Goal: Information Seeking & Learning: Learn about a topic

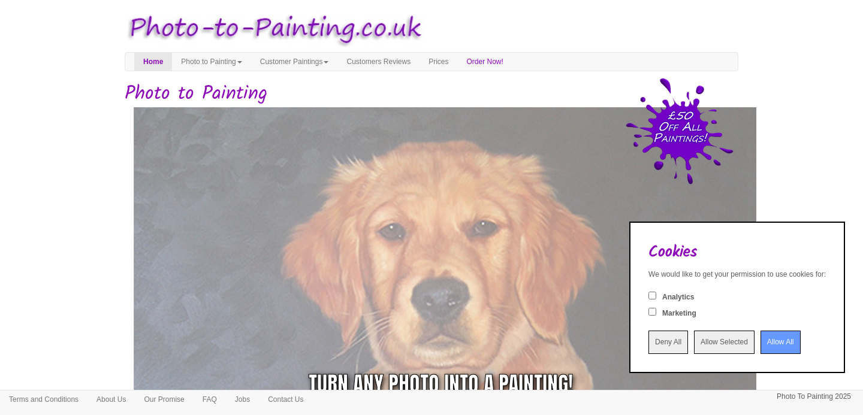
scroll to position [38, 0]
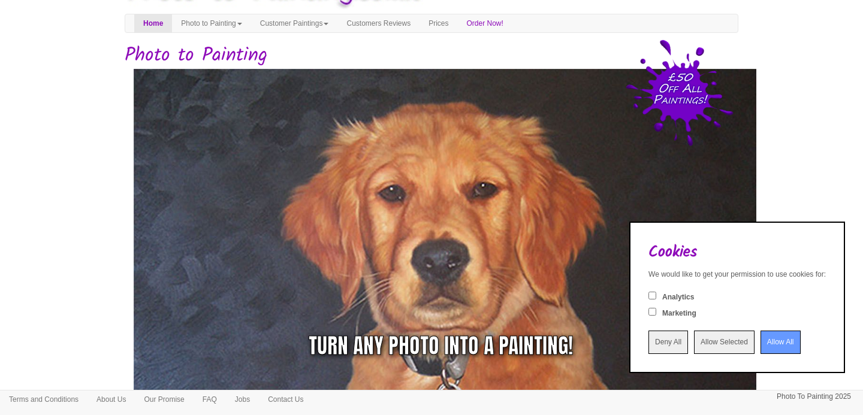
click at [773, 348] on input "Allow All" at bounding box center [780, 342] width 40 height 23
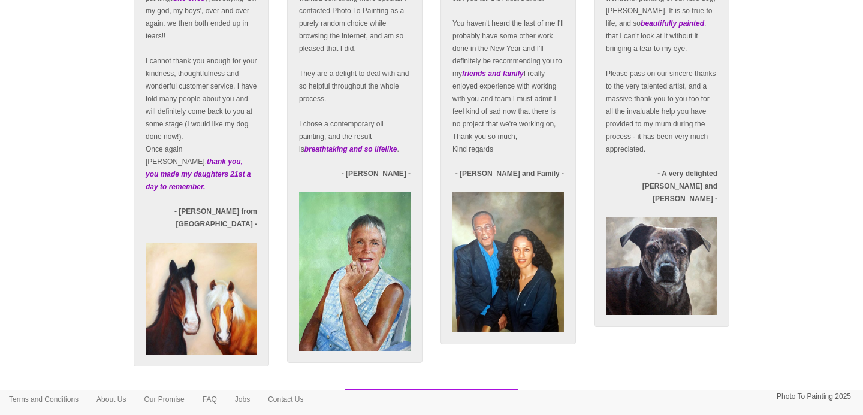
scroll to position [2139, 0]
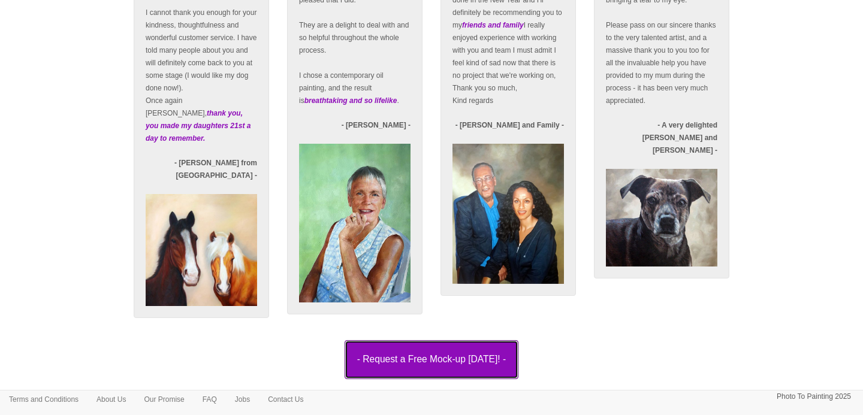
click at [458, 362] on button "- Request a Free Mock-up today! -" at bounding box center [431, 359] width 174 height 38
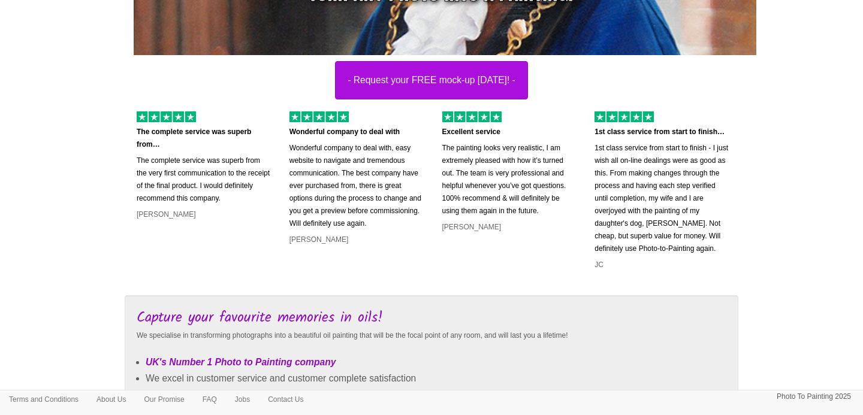
scroll to position [0, 0]
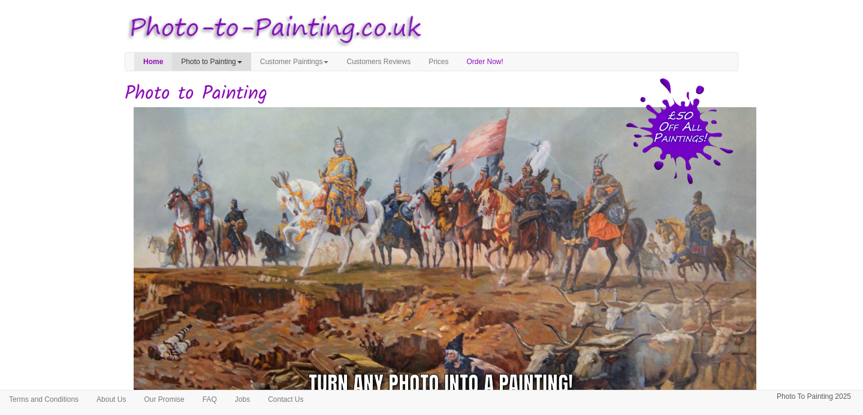
click at [245, 62] on link "Photo to Painting" at bounding box center [211, 62] width 78 height 18
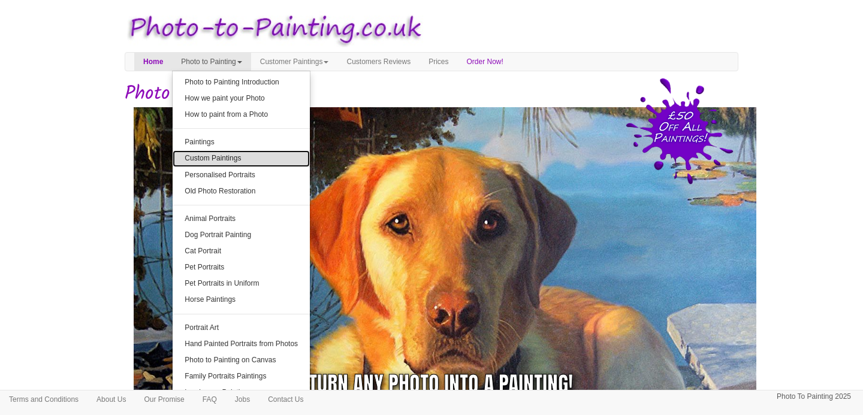
click at [241, 156] on link "Custom Paintings" at bounding box center [241, 158] width 137 height 16
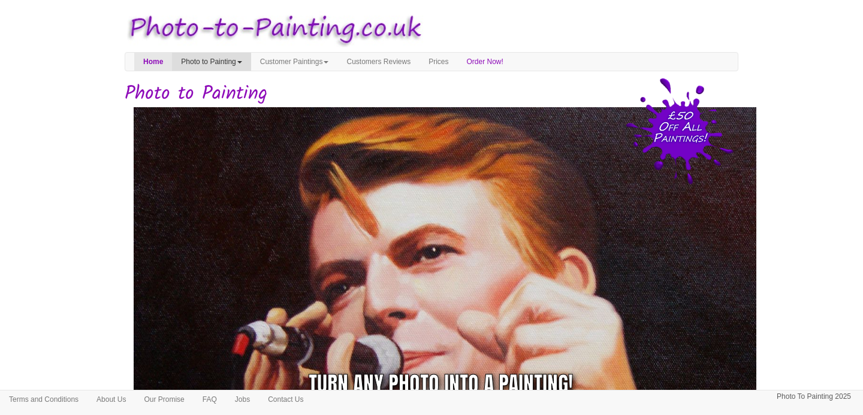
click at [217, 55] on link "Photo to Painting" at bounding box center [211, 62] width 78 height 18
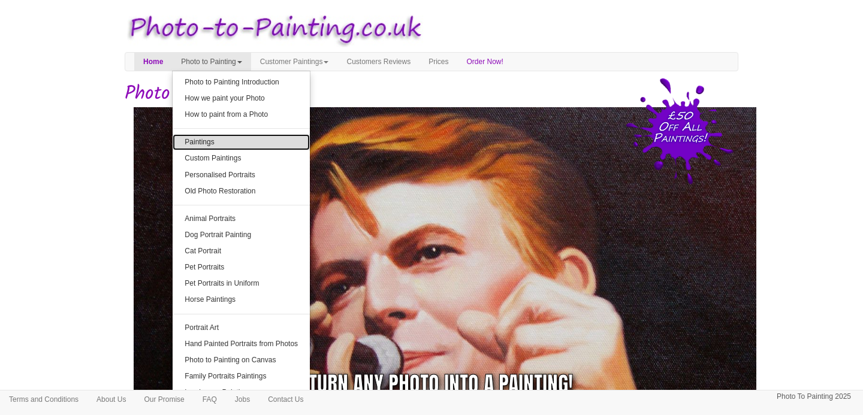
click at [250, 144] on link "Paintings" at bounding box center [241, 142] width 137 height 16
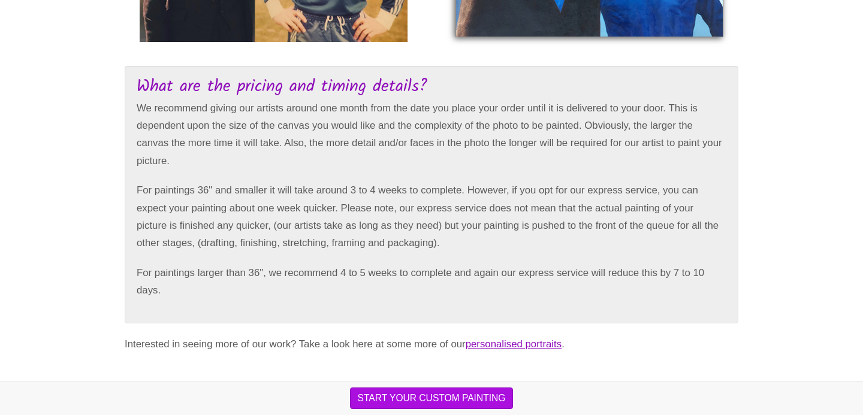
scroll to position [2268, 0]
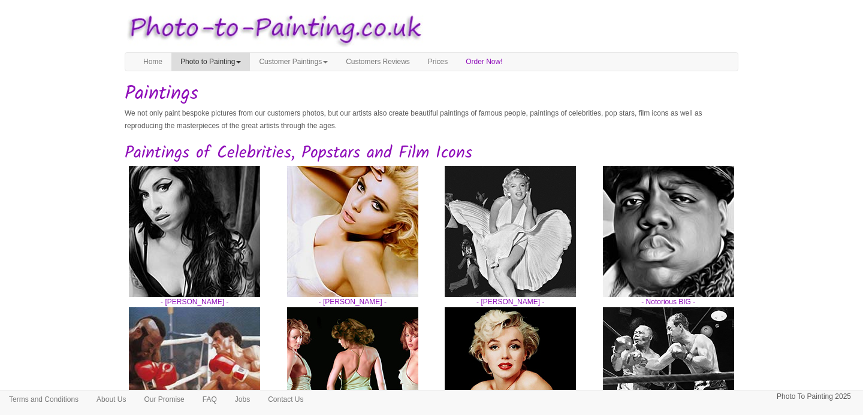
click at [226, 60] on link "Photo to Painting" at bounding box center [210, 62] width 78 height 18
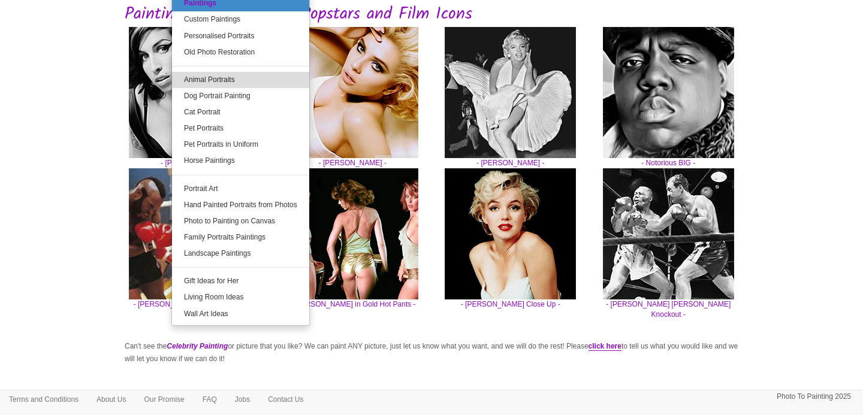
scroll to position [149, 0]
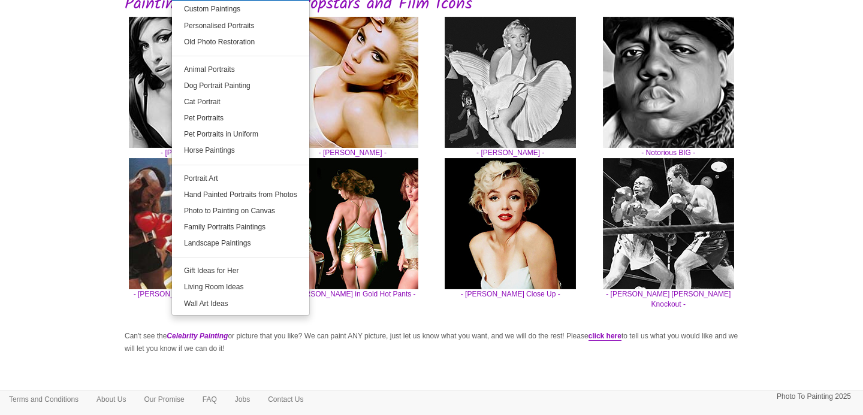
click at [107, 147] on body "Your painting - risk free Toggle navigation Menu Home Photo to Painting Photo t…" at bounding box center [431, 341] width 863 height 969
